Goal: Task Accomplishment & Management: Use online tool/utility

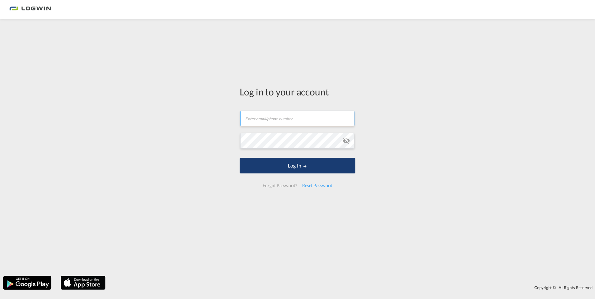
type input "[PERSON_NAME][EMAIL_ADDRESS][PERSON_NAME][DOMAIN_NAME]"
click at [298, 166] on button "Log In" at bounding box center [297, 166] width 116 height 16
